Goal: Task Accomplishment & Management: Complete application form

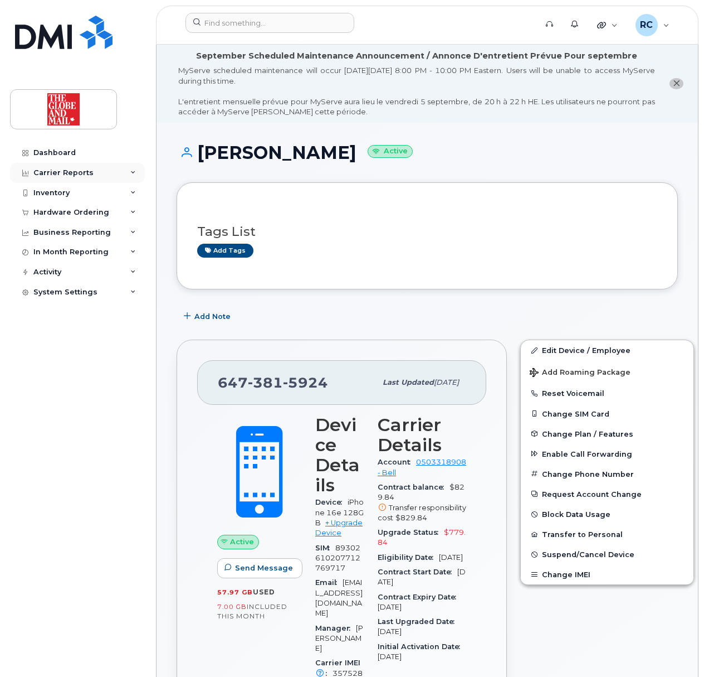
click at [54, 175] on div "Carrier Reports" at bounding box center [63, 172] width 60 height 9
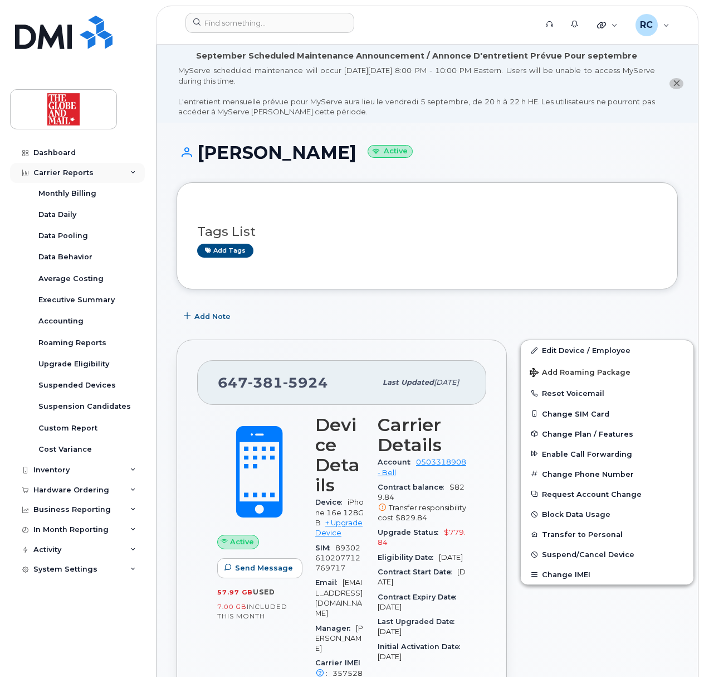
click at [56, 169] on div "Carrier Reports" at bounding box center [63, 172] width 60 height 9
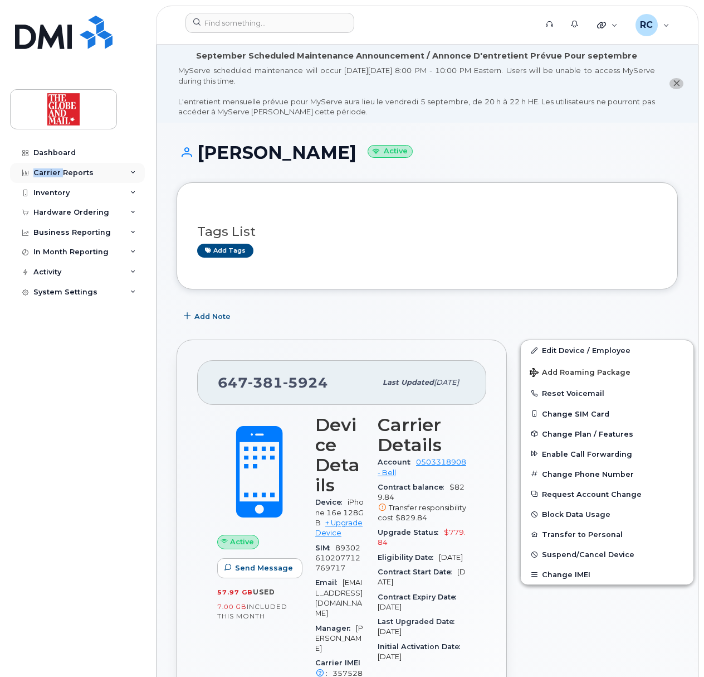
click at [56, 169] on div "Carrier Reports" at bounding box center [63, 172] width 60 height 9
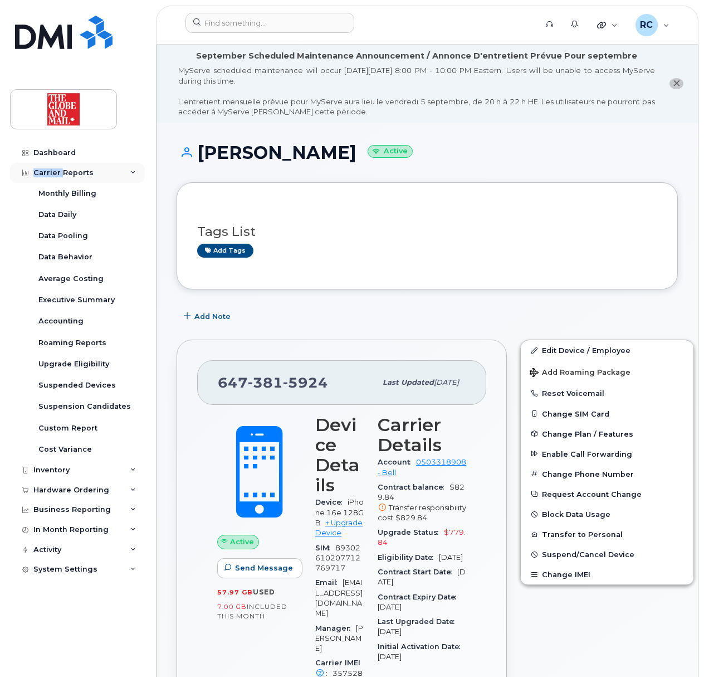
click at [56, 168] on div "Carrier Reports" at bounding box center [63, 172] width 60 height 9
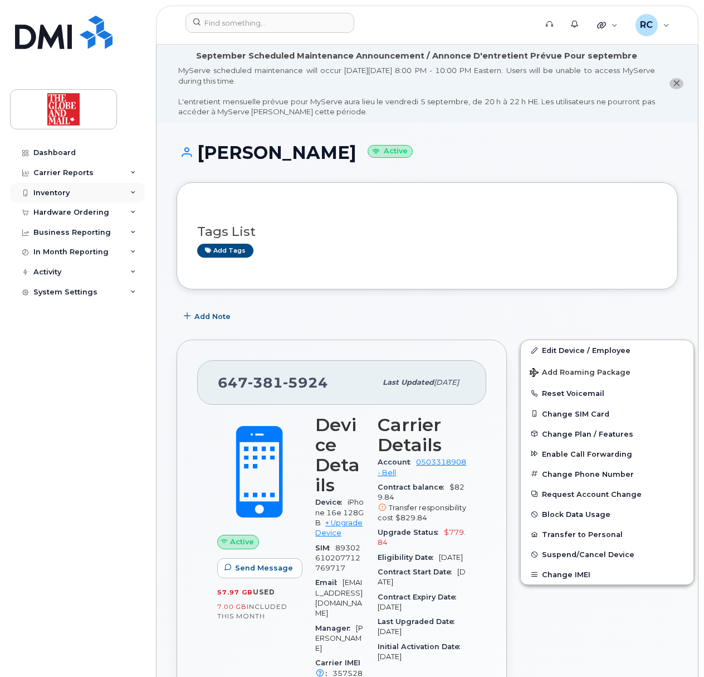
click at [51, 190] on div "Inventory" at bounding box center [51, 192] width 36 height 9
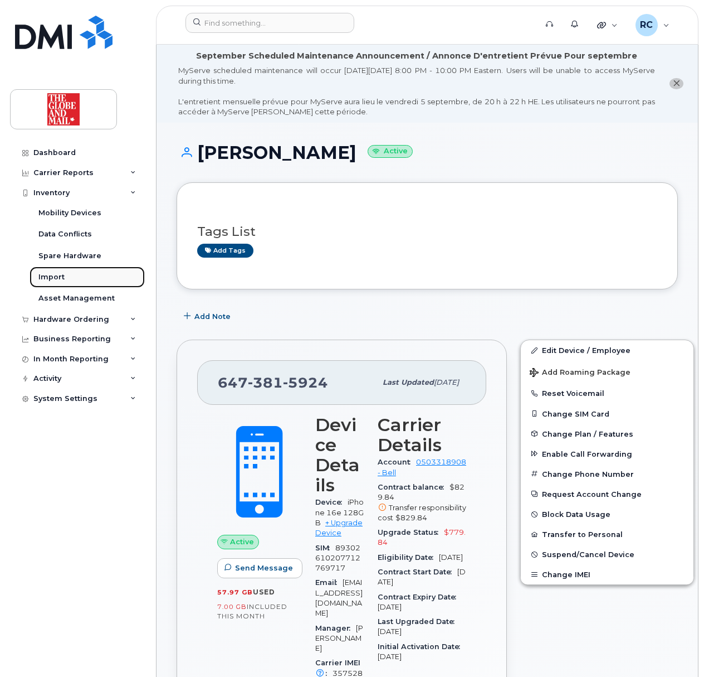
click at [50, 277] on div "Import" at bounding box center [51, 277] width 26 height 10
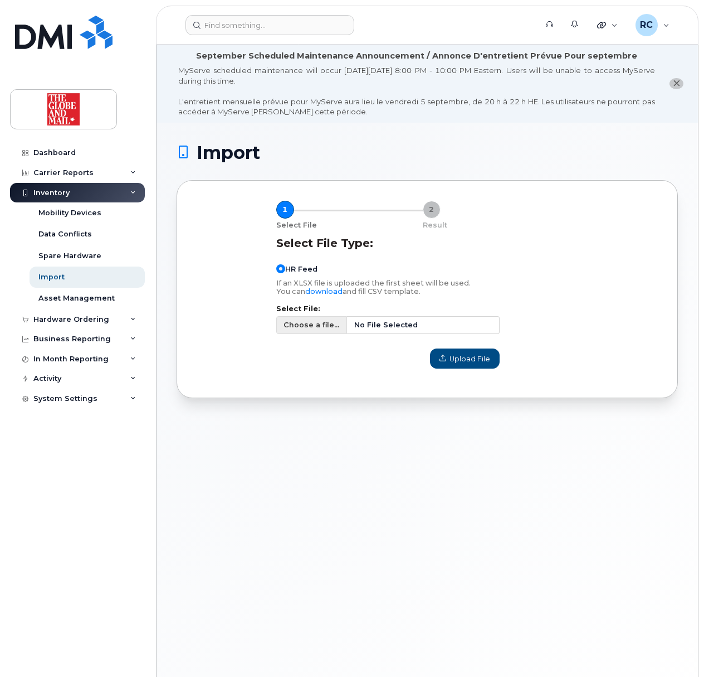
click at [295, 328] on span "Choose a file..." at bounding box center [312, 324] width 56 height 11
click at [295, 328] on input "Choose a file... No File Selected" at bounding box center [387, 325] width 223 height 18
type input "C:\fakepath\TGAMmobileusers_September92025.csv"
click at [464, 362] on span "Upload File" at bounding box center [465, 358] width 51 height 11
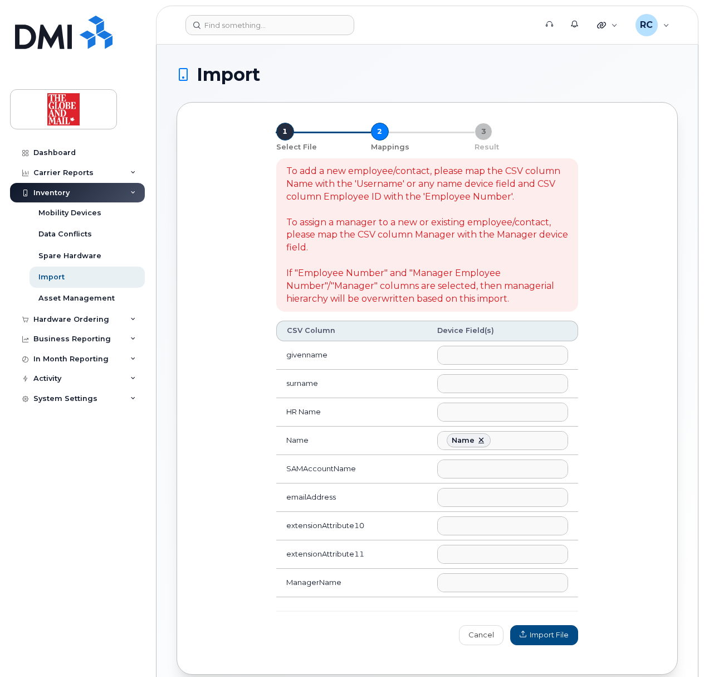
select select
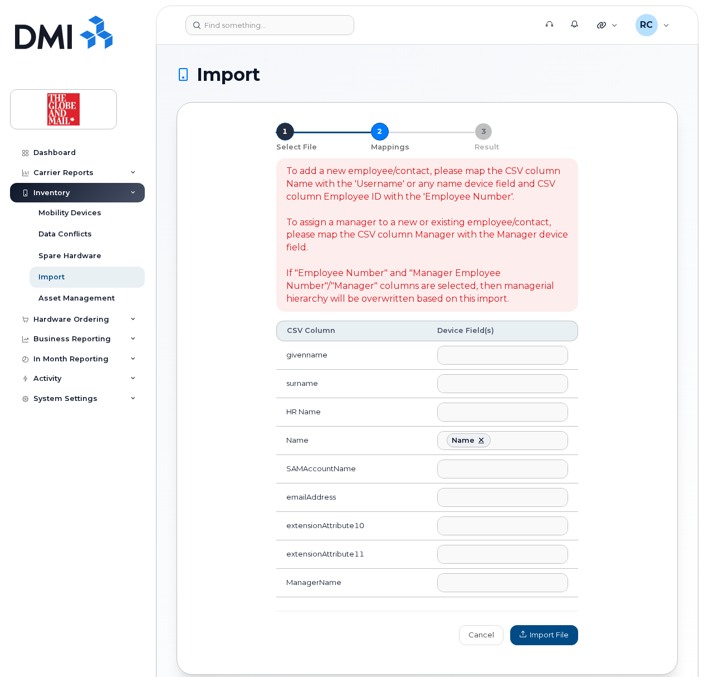
select select
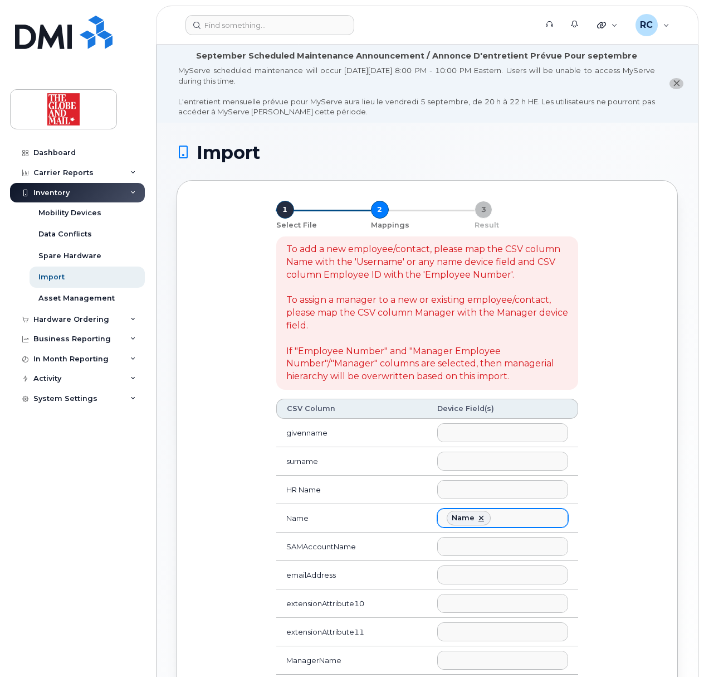
click at [484, 522] on link at bounding box center [481, 517] width 9 height 9
select select
click at [463, 498] on ul at bounding box center [503, 489] width 130 height 18
click at [465, 490] on ul at bounding box center [503, 489] width 130 height 18
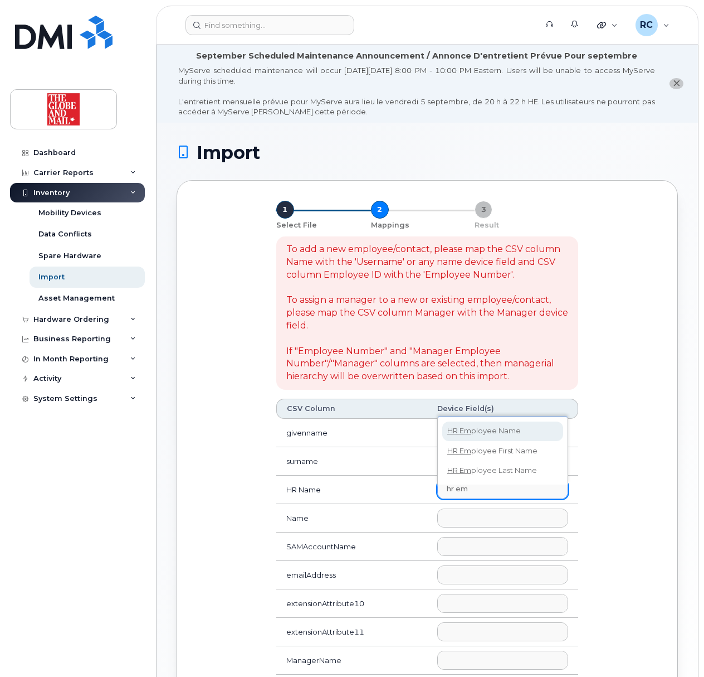
type input "hr em"
select select "hr_employee_name"
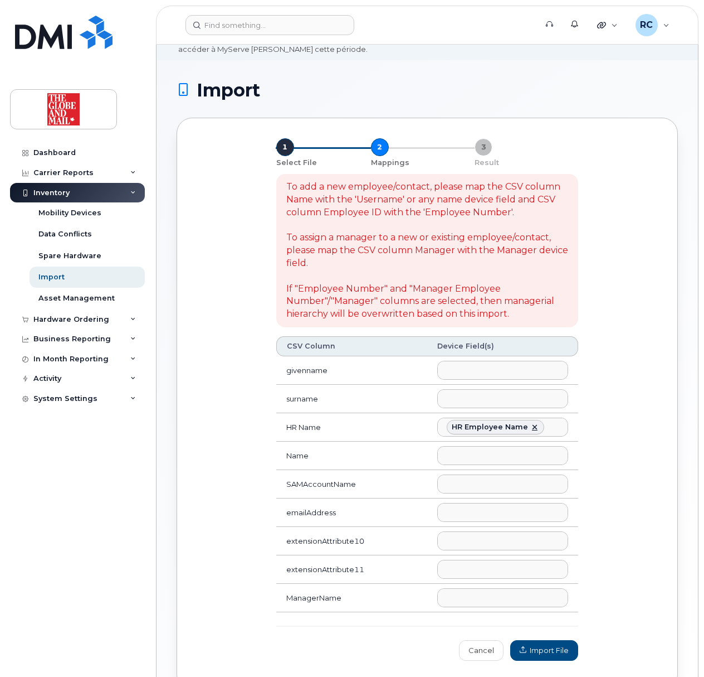
scroll to position [148, 0]
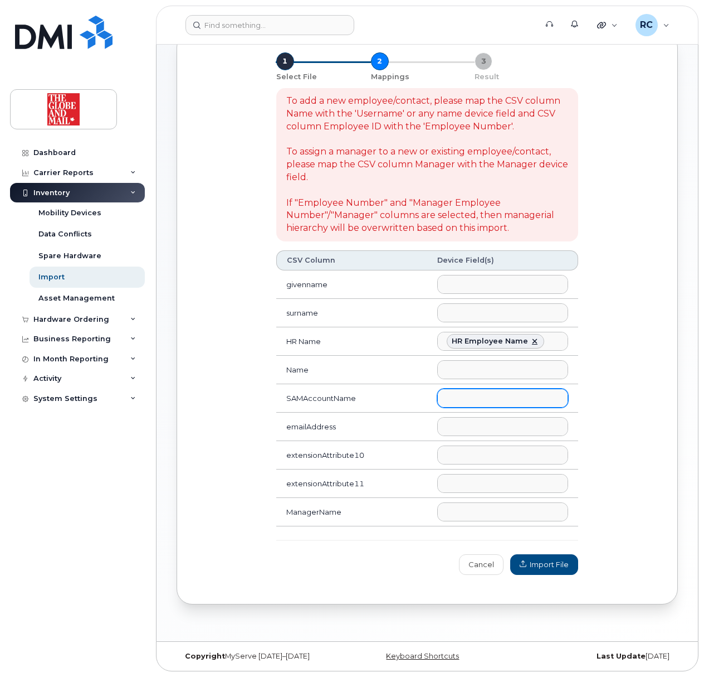
click at [477, 405] on ul at bounding box center [503, 398] width 130 height 18
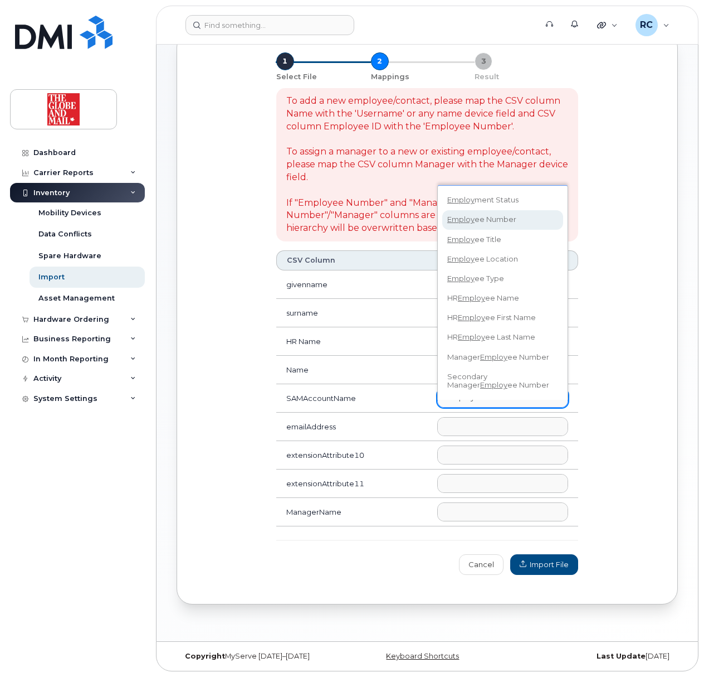
type input "employ"
select select "employee_number"
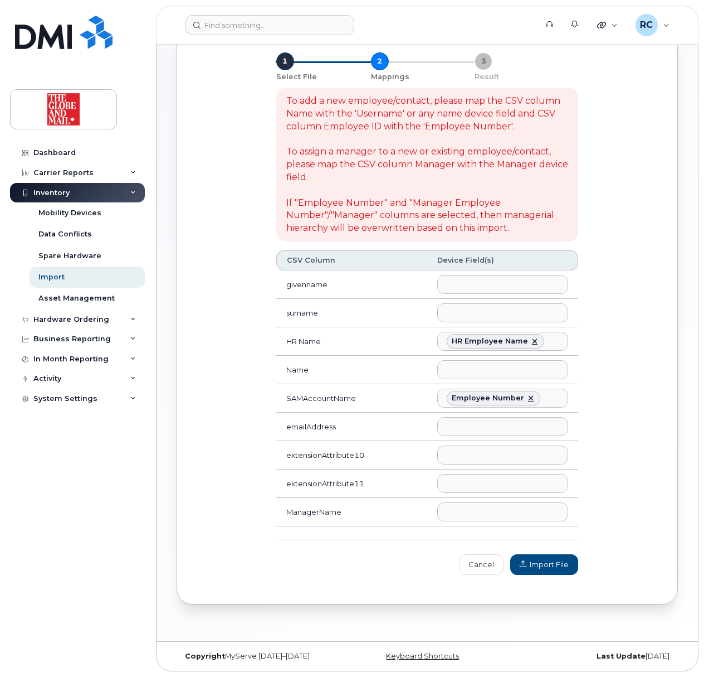
scroll to position [104, 0]
click at [484, 428] on ul at bounding box center [503, 426] width 130 height 18
type input "email"
select select "email"
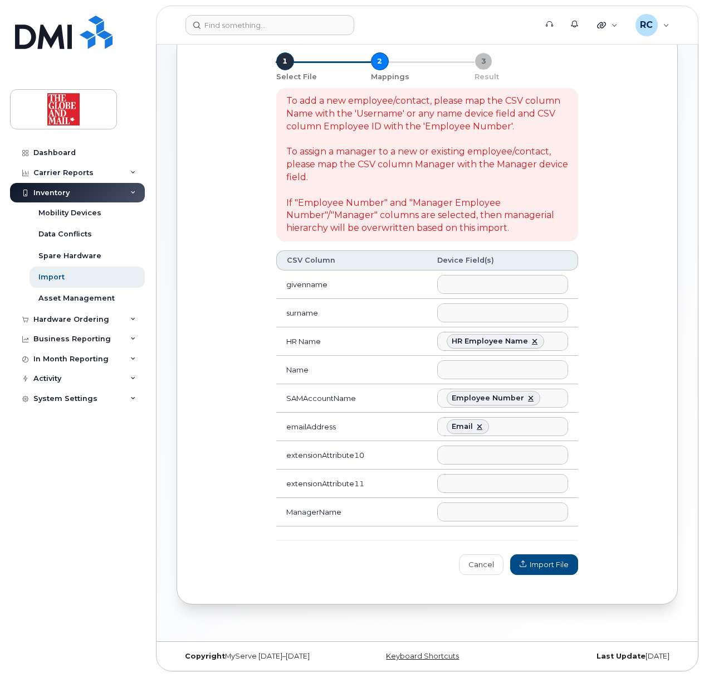
click at [444, 464] on ul at bounding box center [503, 455] width 130 height 18
type input "account"
select select "accounting_type_956"
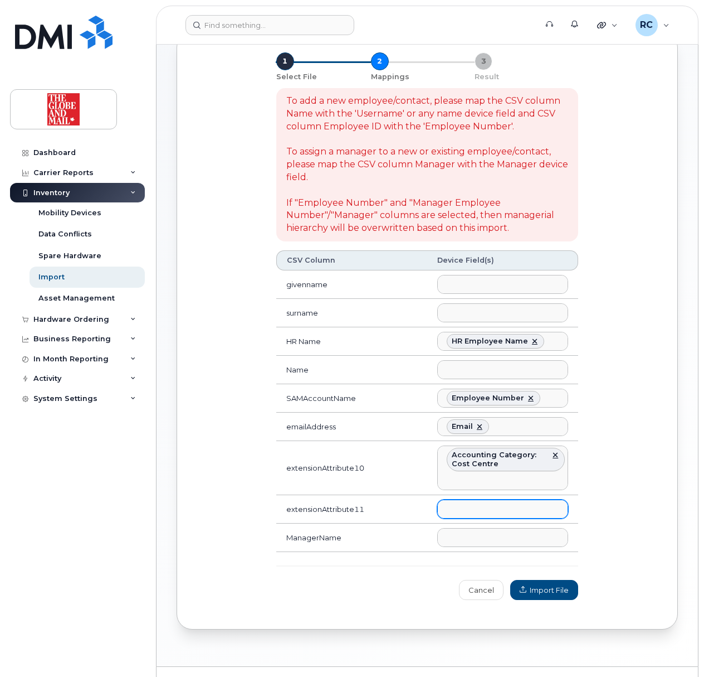
click at [486, 518] on ul at bounding box center [503, 509] width 130 height 18
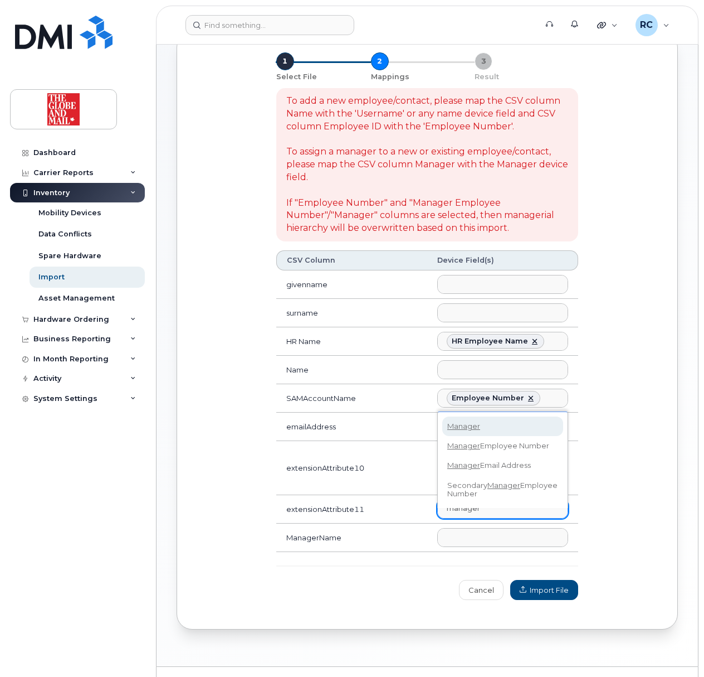
type input "manager"
select select "manager"
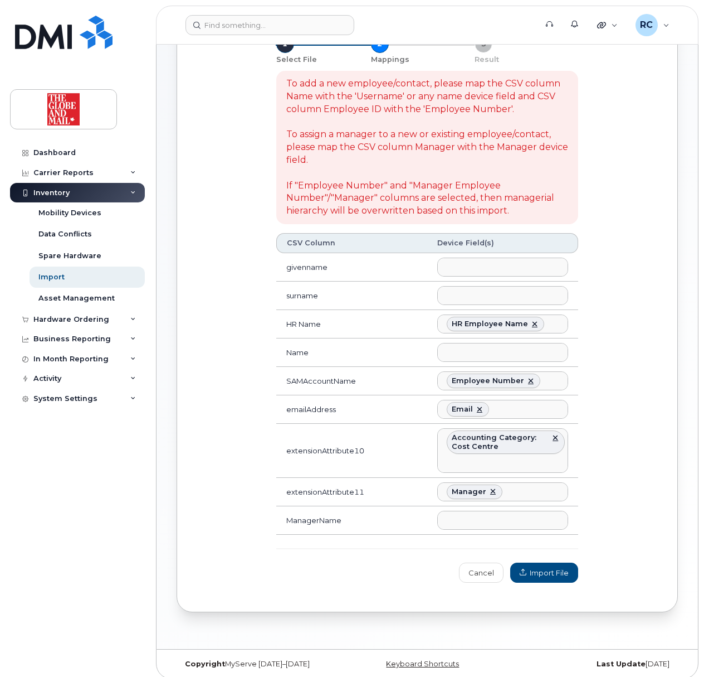
scroll to position [181, 0]
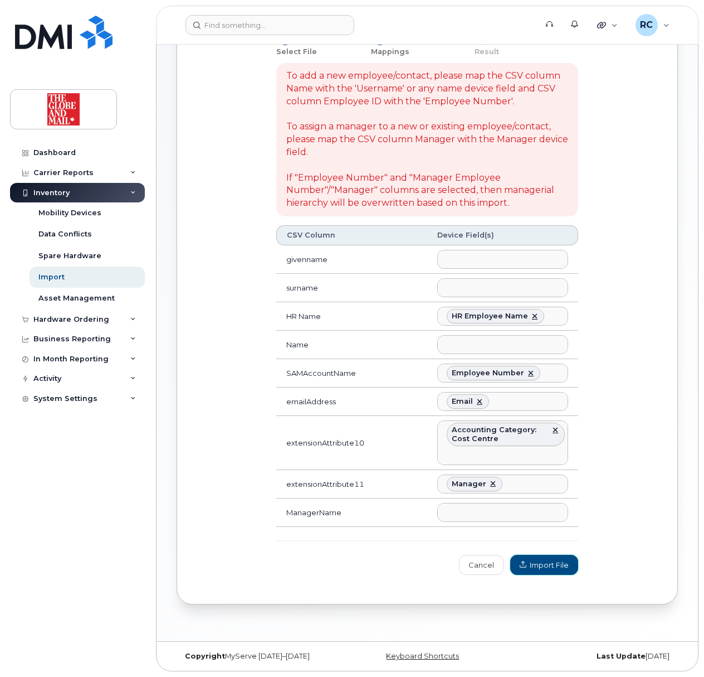
click at [547, 559] on span "Import File" at bounding box center [544, 564] width 49 height 11
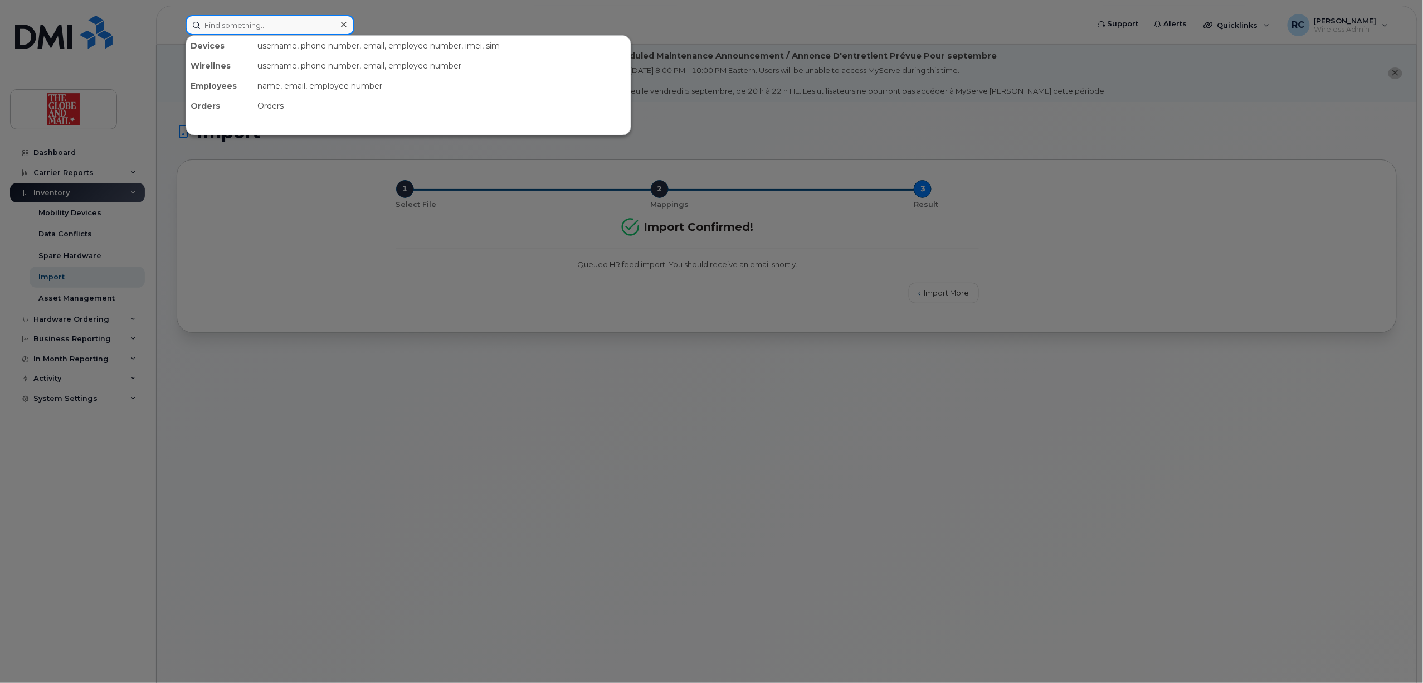
click at [295, 26] on input at bounding box center [270, 25] width 169 height 20
type input "domini"
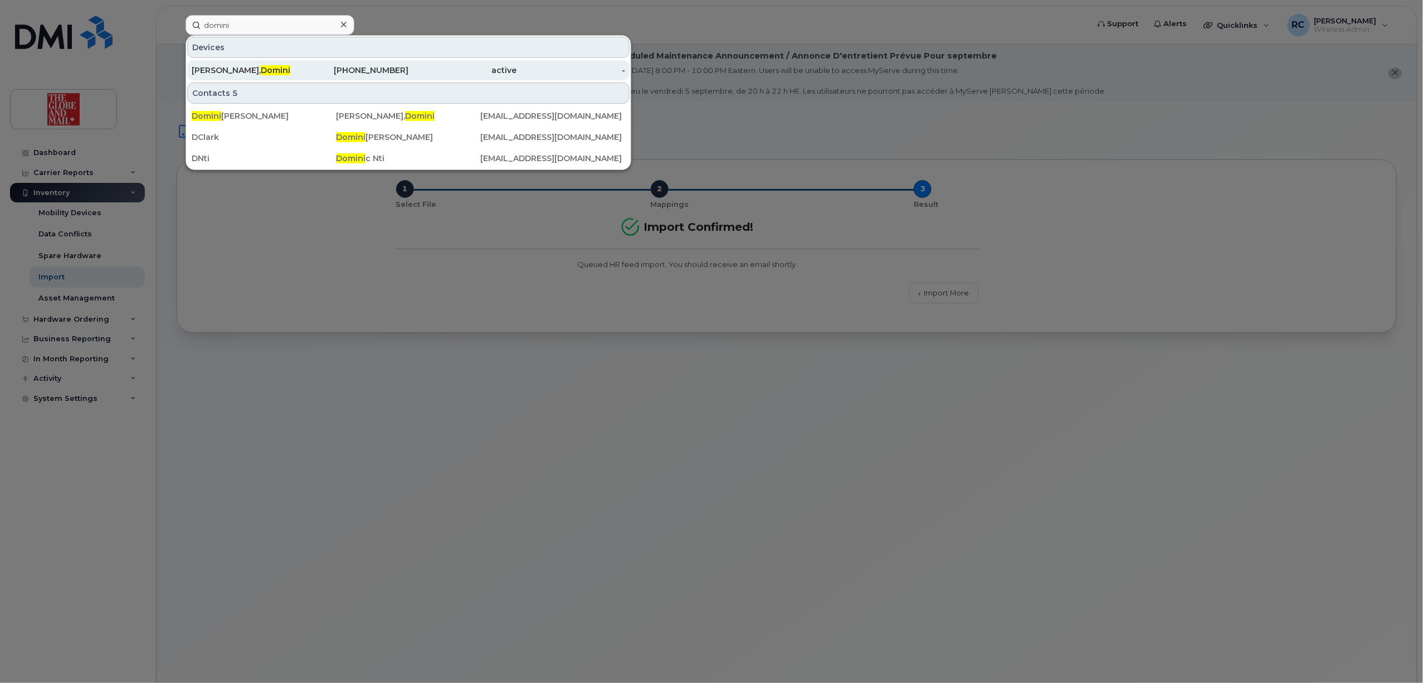
click at [320, 72] on div "416-434-8160" at bounding box center [354, 70] width 109 height 11
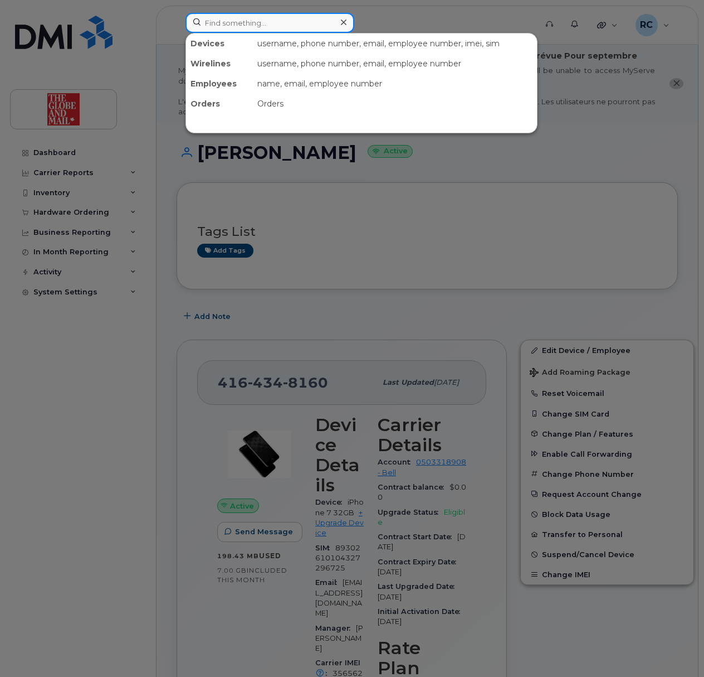
click at [234, 22] on input at bounding box center [270, 23] width 169 height 20
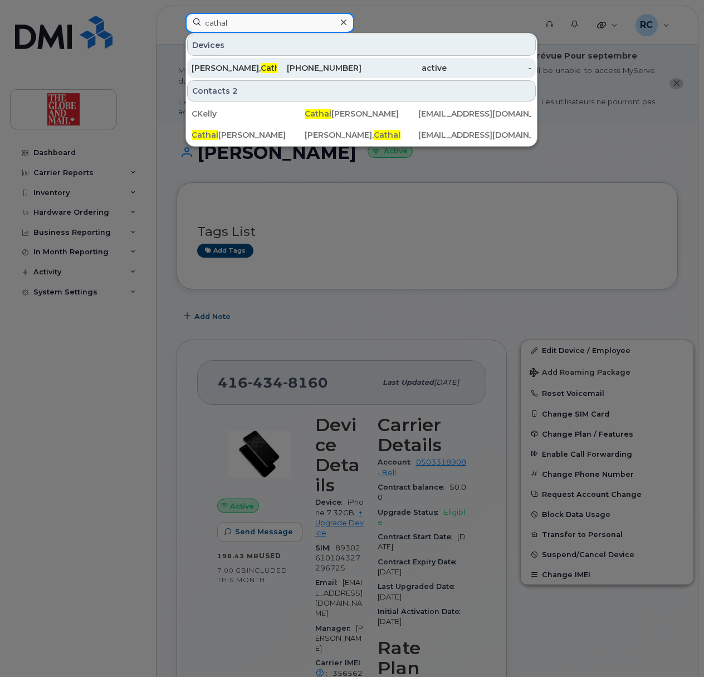
type input "cathal"
click at [261, 71] on span "Cathal" at bounding box center [274, 68] width 27 height 10
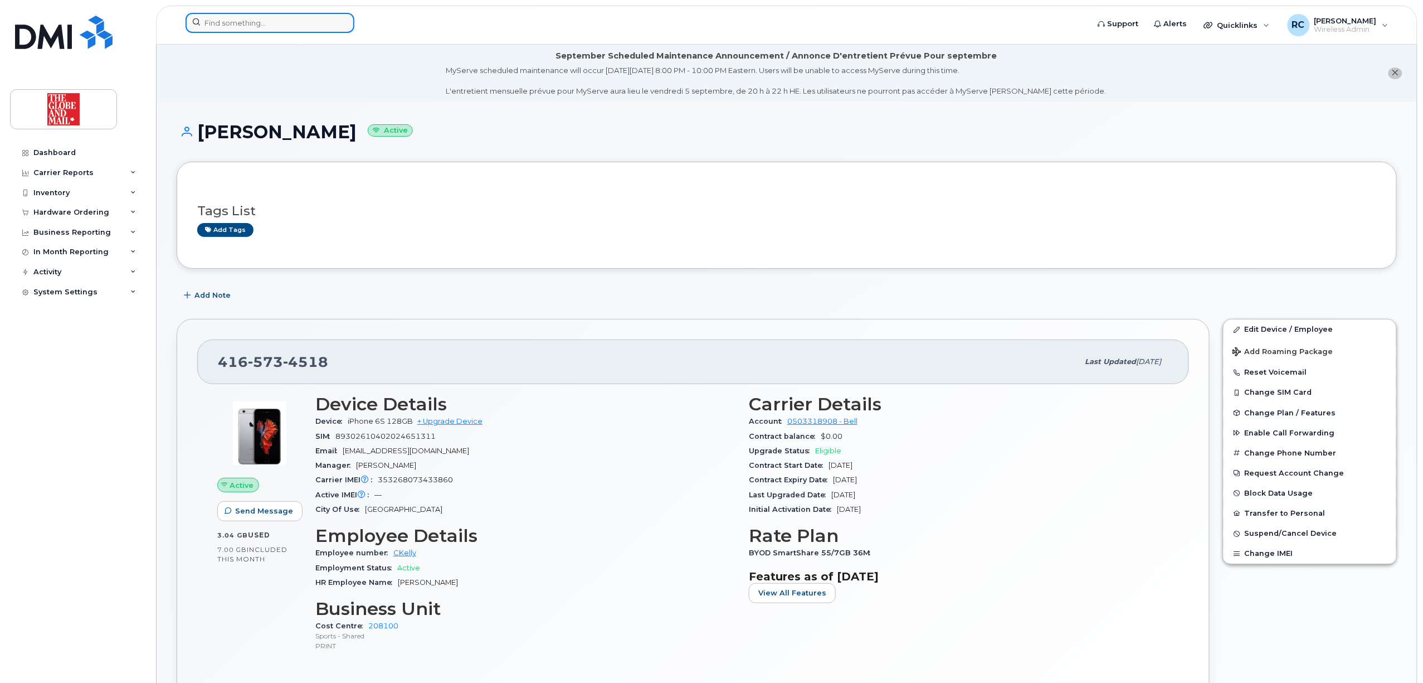
click at [261, 30] on input at bounding box center [270, 23] width 169 height 20
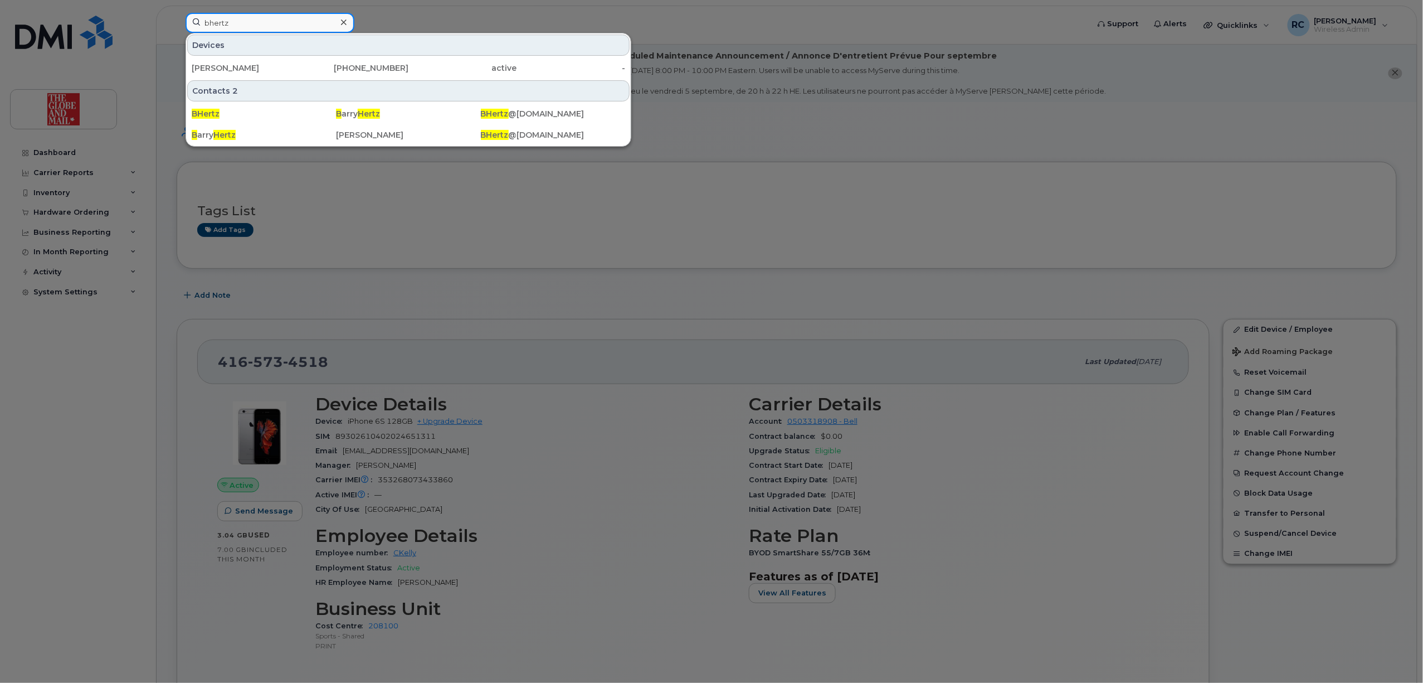
type input "bhertz"
click at [246, 62] on div "[PERSON_NAME]" at bounding box center [246, 68] width 109 height 20
